Goal: Navigation & Orientation: Find specific page/section

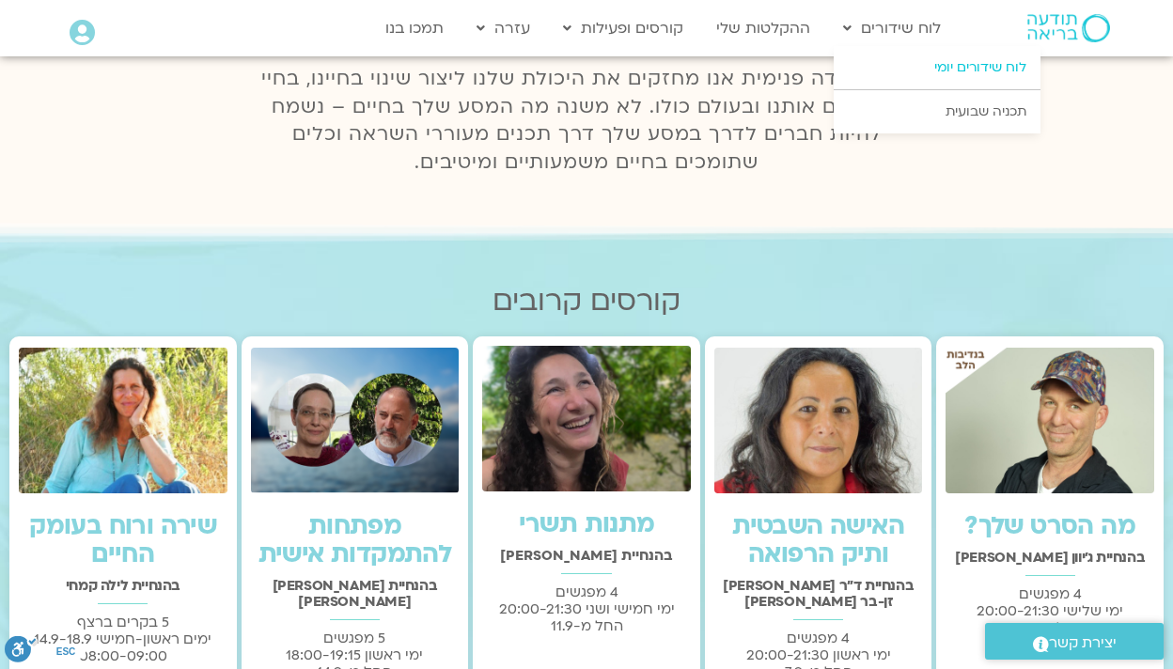
click at [945, 65] on link "לוח שידורים יומי" at bounding box center [937, 67] width 207 height 43
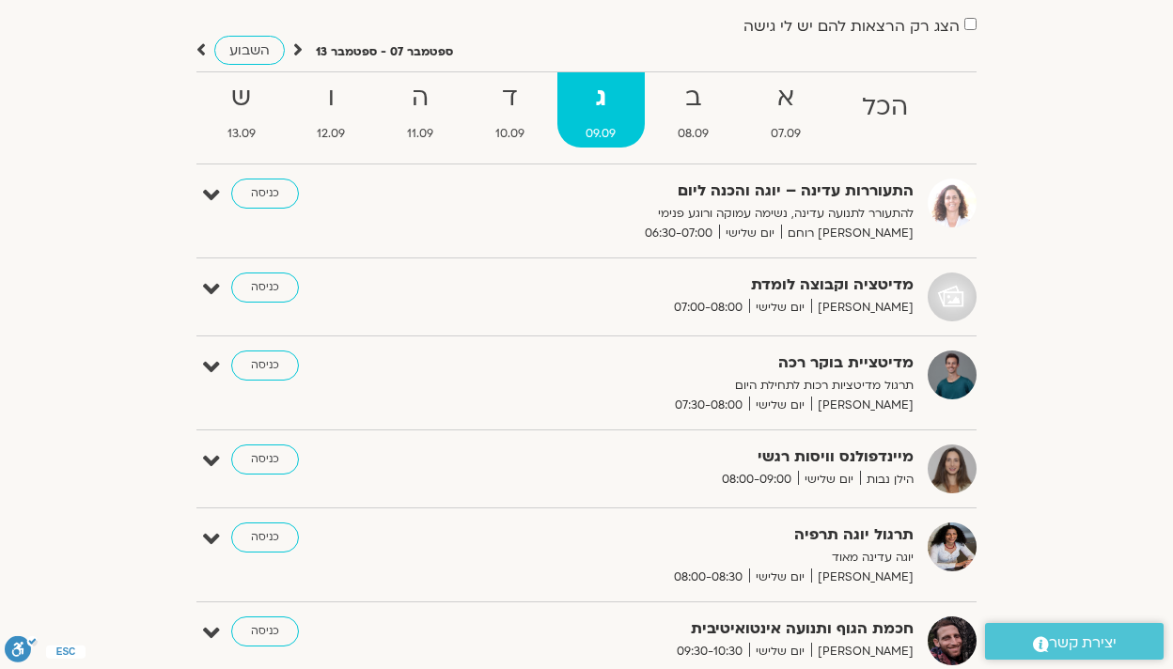
scroll to position [139, 0]
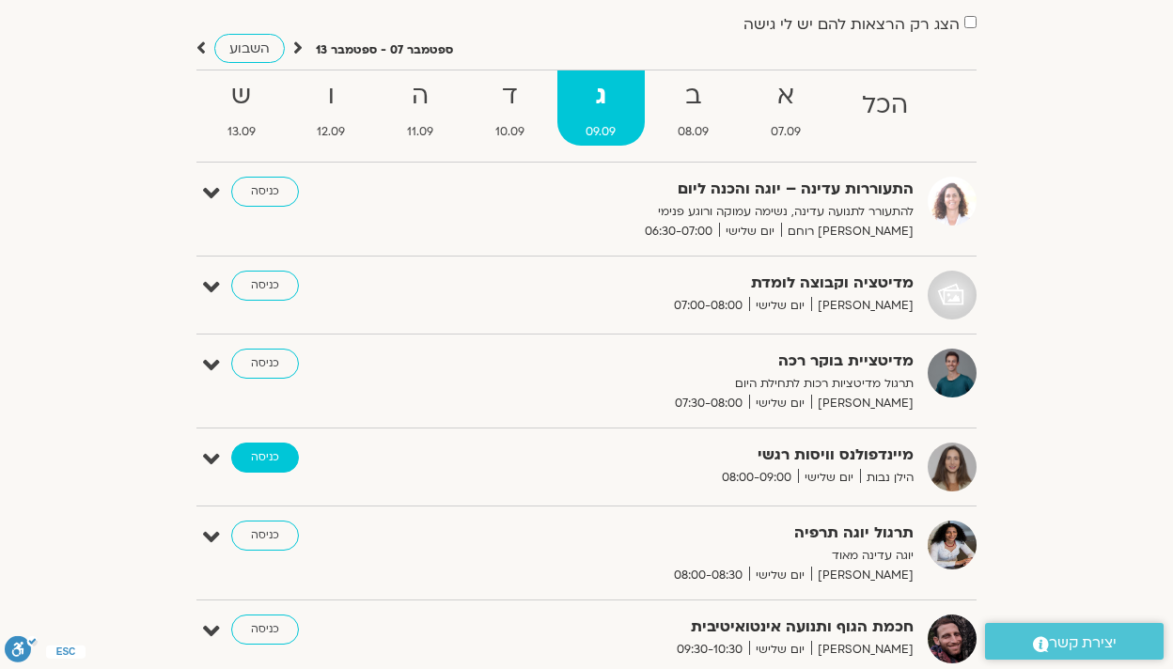
click at [255, 459] on link "כניסה" at bounding box center [265, 458] width 68 height 30
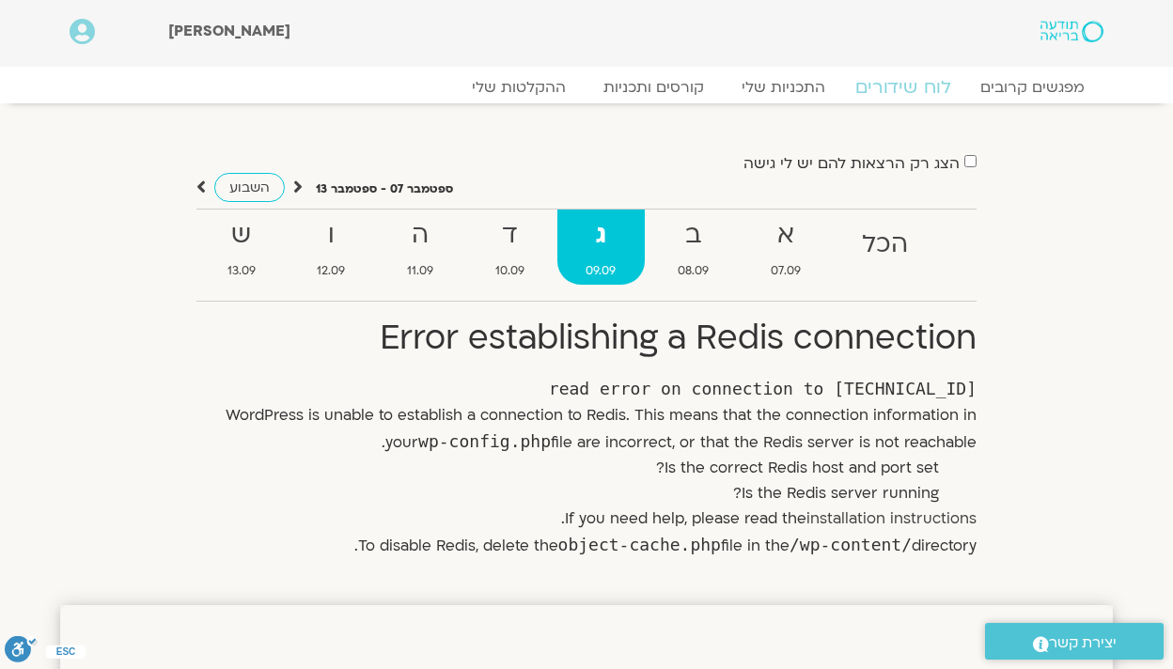
click at [903, 88] on link "לוח שידורים" at bounding box center [903, 87] width 141 height 23
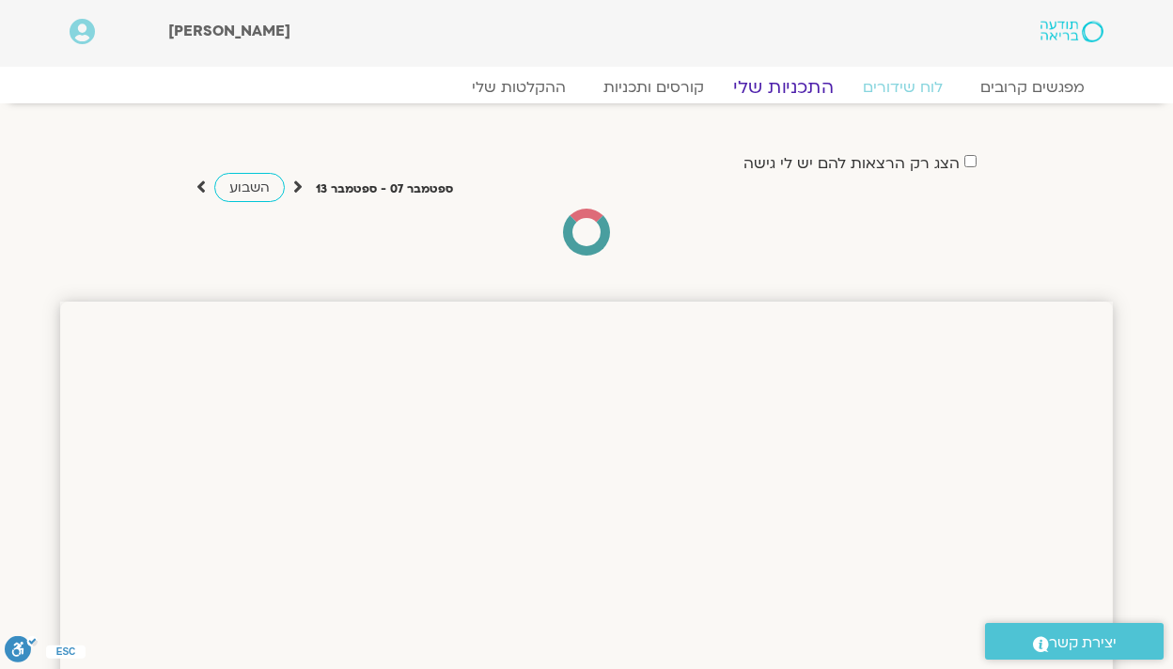
click at [791, 92] on link "התכניות שלי" at bounding box center [784, 87] width 146 height 23
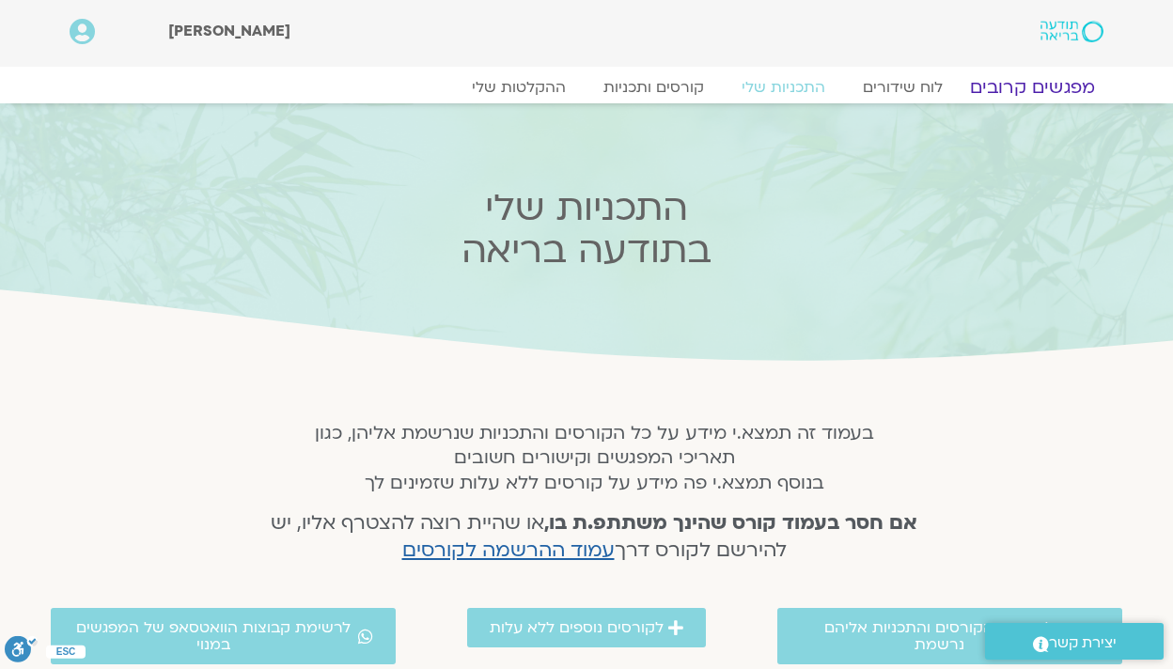
click at [1050, 76] on link "מפגשים קרובים" at bounding box center [1032, 87] width 170 height 23
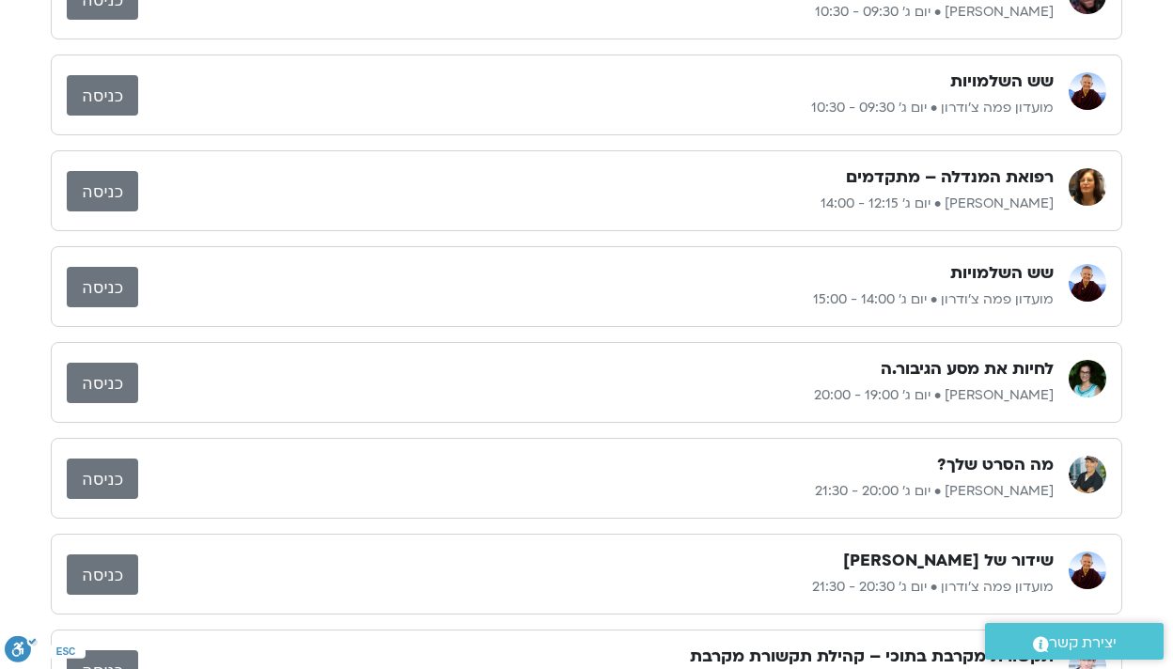
scroll to position [454, 0]
